Goal: Browse casually

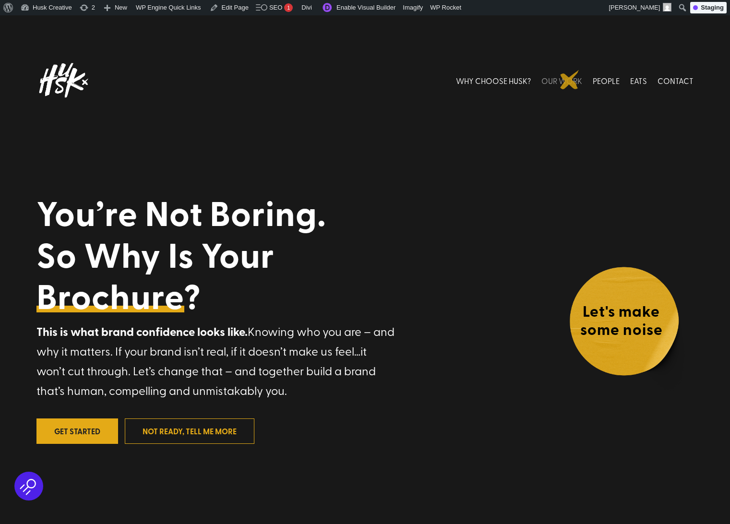
click at [570, 80] on link "OUR WORK" at bounding box center [562, 80] width 41 height 43
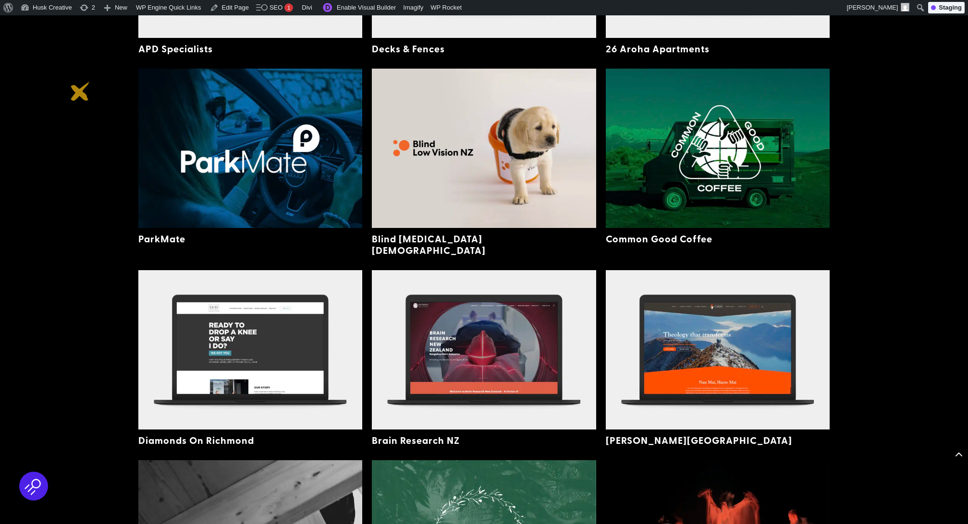
scroll to position [674, 0]
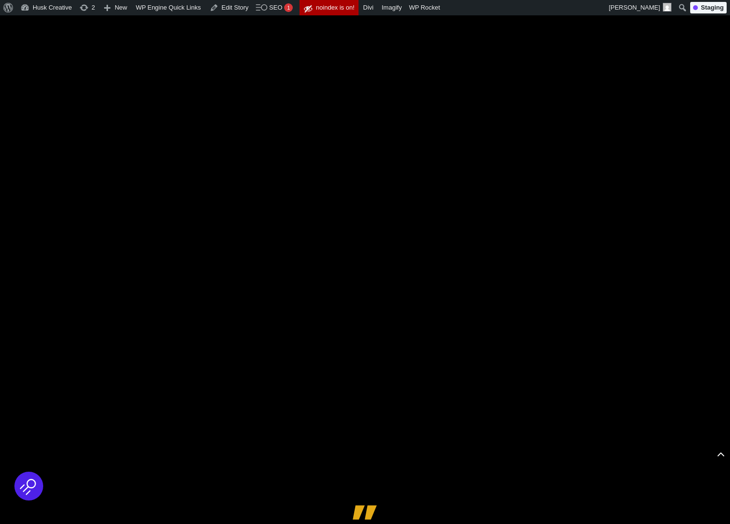
scroll to position [857, 0]
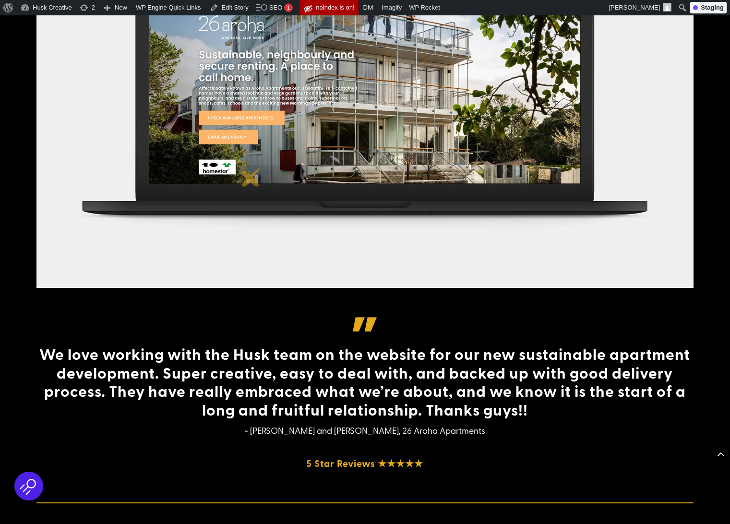
scroll to position [736, 0]
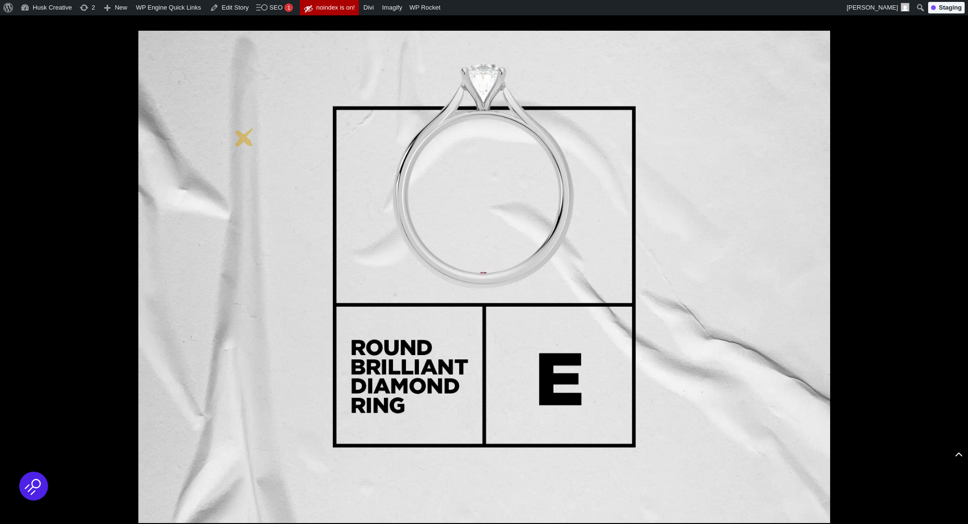
scroll to position [583, 0]
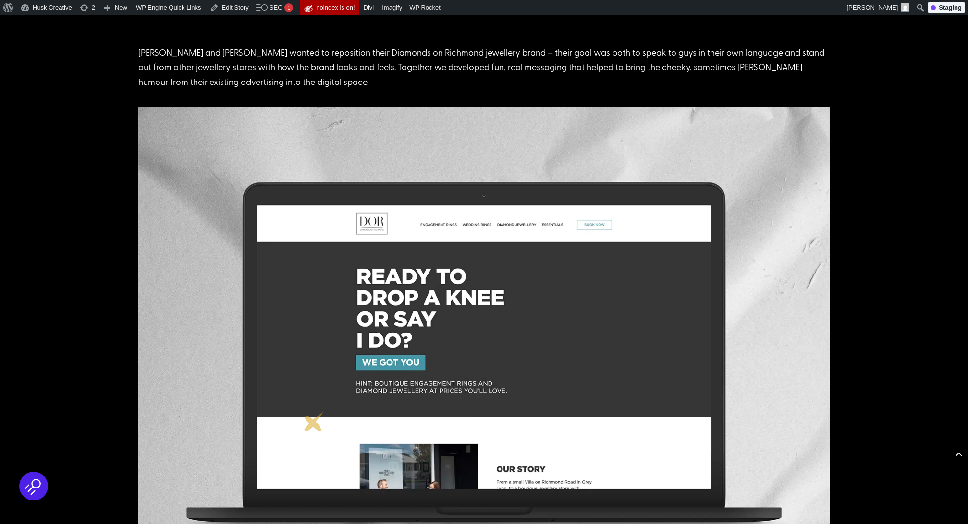
scroll to position [498, 0]
